Goal: Information Seeking & Learning: Find specific page/section

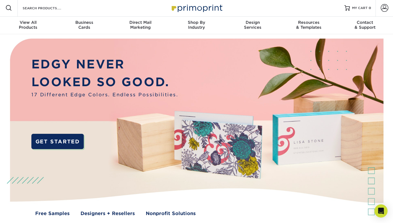
scroll to position [1, 0]
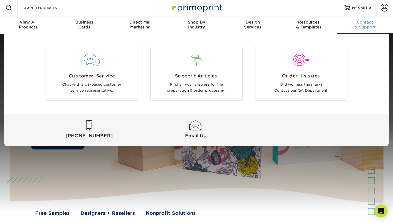
click at [367, 25] on div "Contact & Support" at bounding box center [365, 25] width 56 height 10
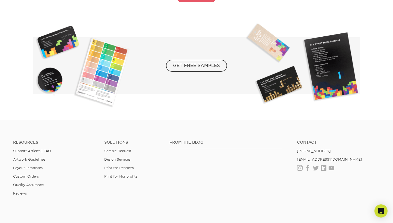
scroll to position [996, 0]
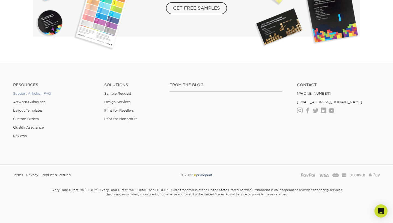
click at [46, 93] on link "Support Articles | FAQ" at bounding box center [32, 93] width 38 height 4
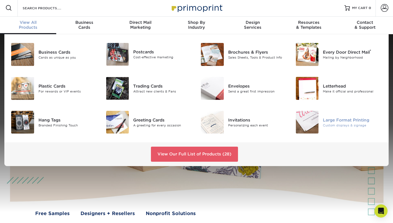
scroll to position [0, 0]
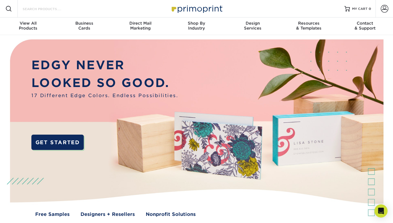
click at [68, 9] on input "Search Products" at bounding box center [48, 8] width 53 height 7
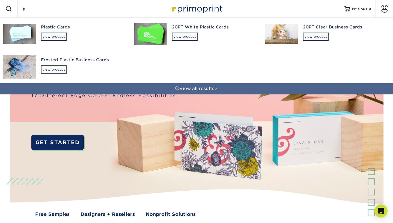
type input "p"
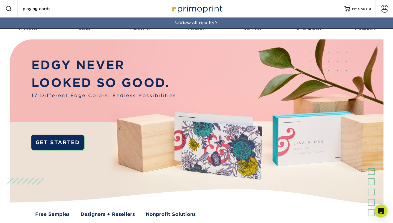
type input "playing cards"
